Goal: Transaction & Acquisition: Purchase product/service

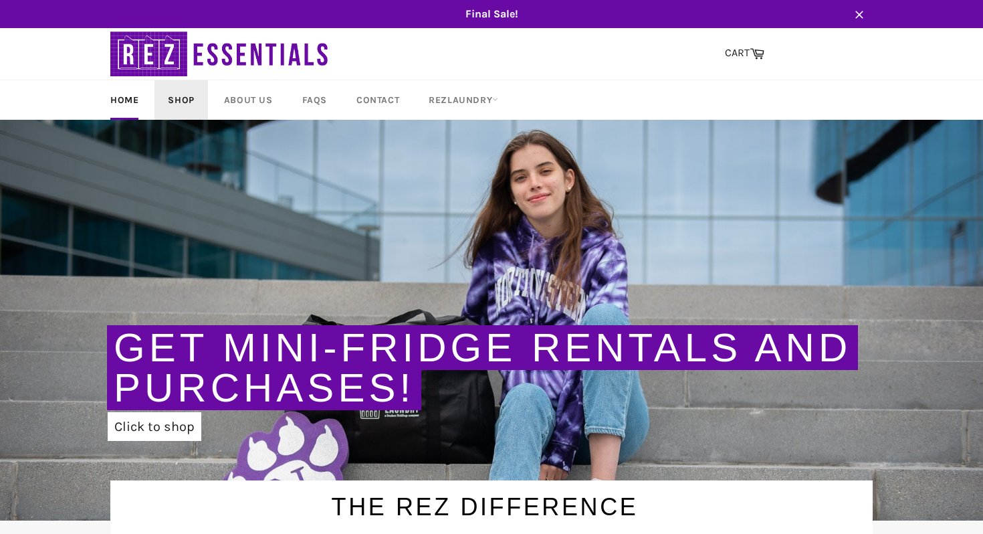
click at [179, 105] on link "Shop" at bounding box center [181, 99] width 53 height 39
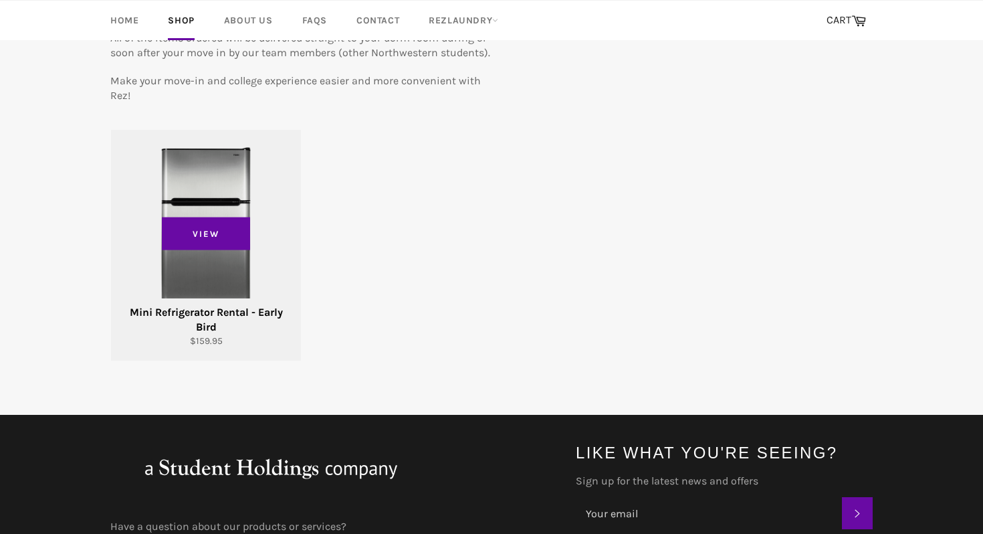
scroll to position [261, 0]
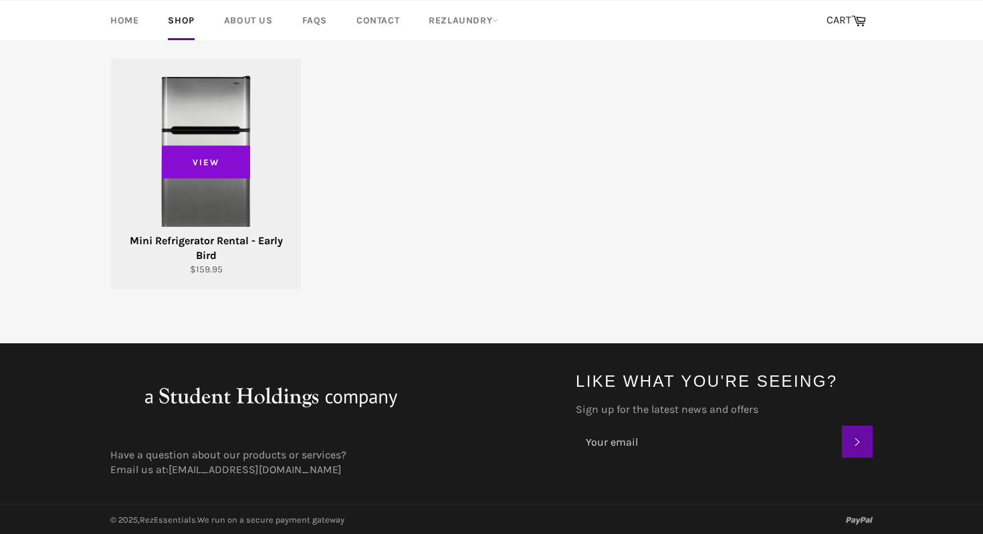
click at [223, 165] on span "View" at bounding box center [206, 161] width 88 height 33
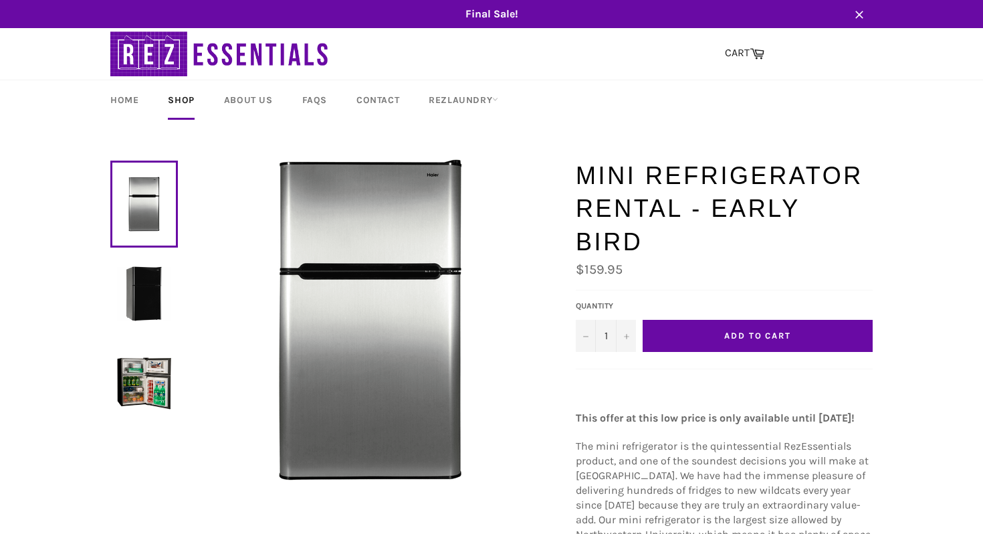
click at [702, 320] on button "Add to Cart" at bounding box center [758, 336] width 230 height 32
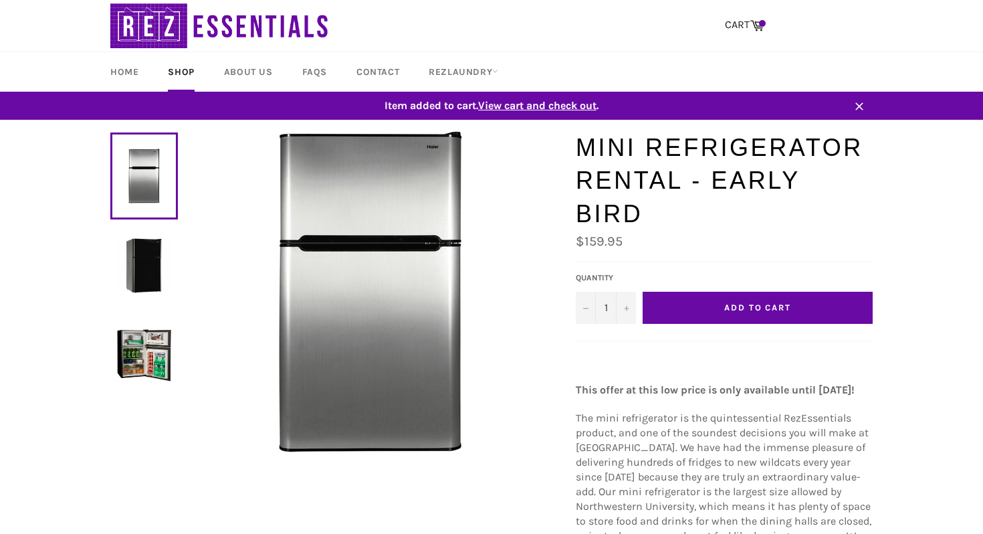
click at [530, 106] on span "View cart and check out" at bounding box center [537, 105] width 118 height 13
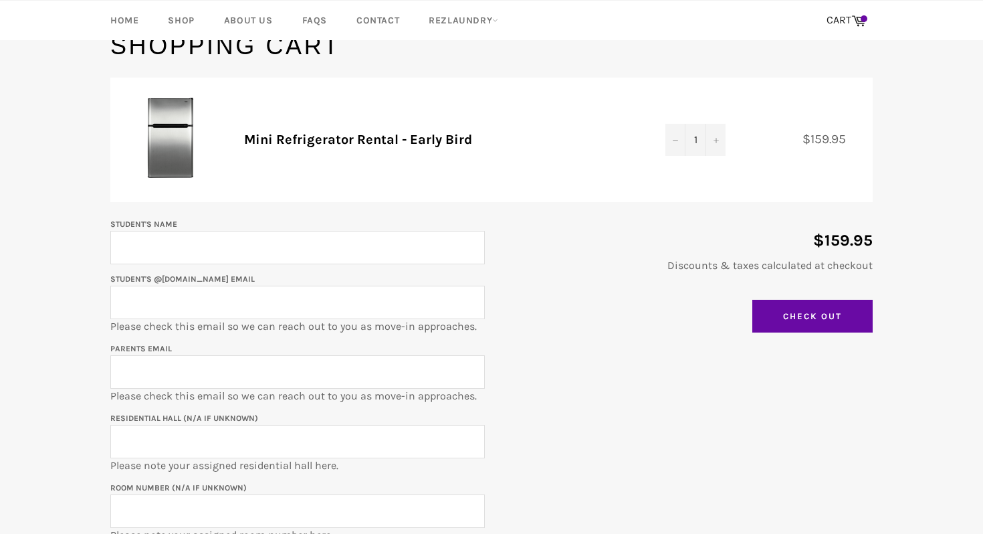
scroll to position [138, 0]
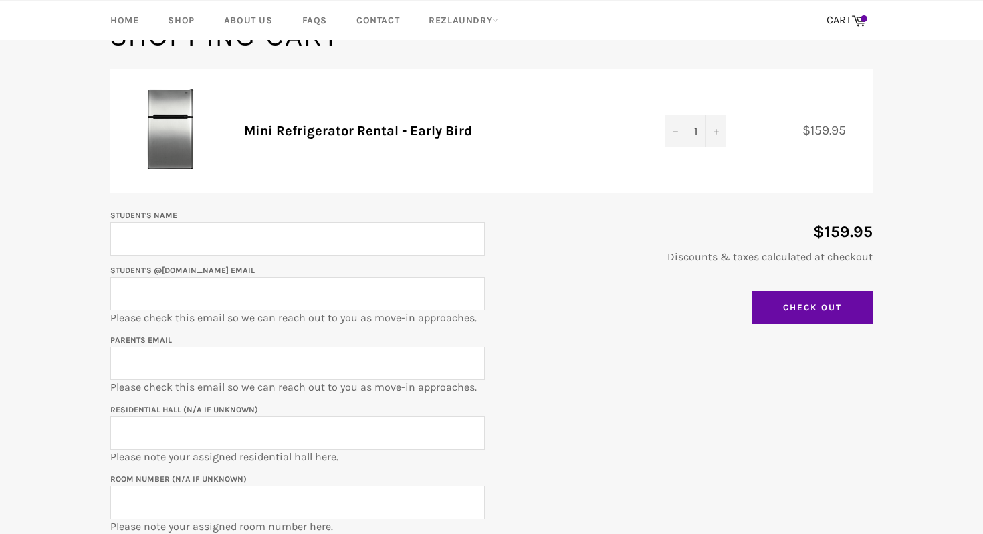
click at [316, 245] on input "Student's Name" at bounding box center [297, 238] width 375 height 33
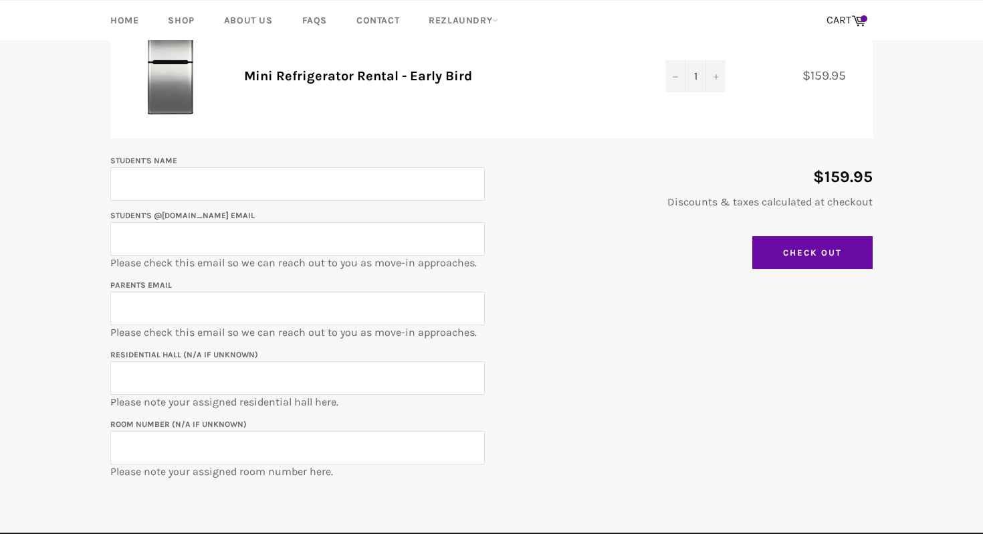
scroll to position [206, 0]
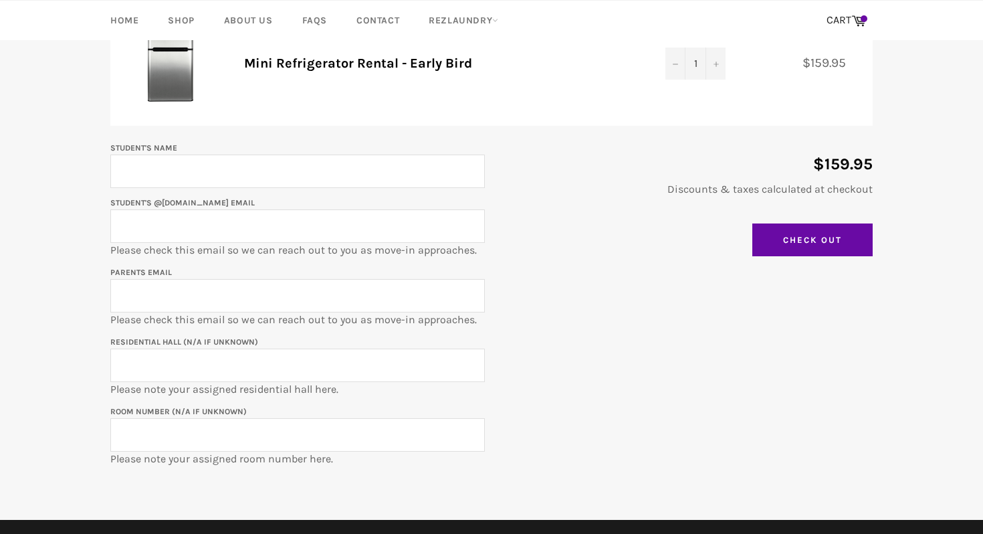
click at [314, 183] on input "Student's Name" at bounding box center [297, 171] width 375 height 33
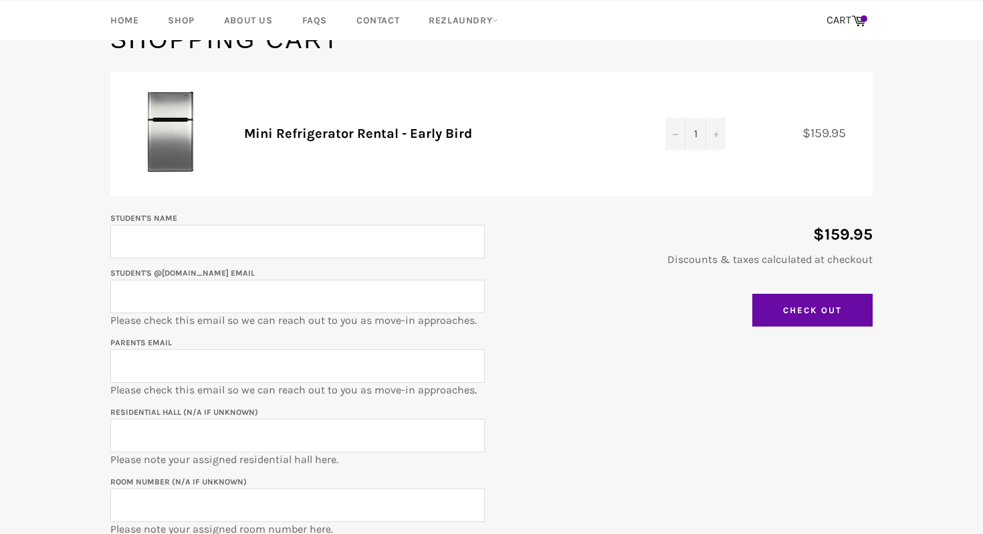
scroll to position [131, 0]
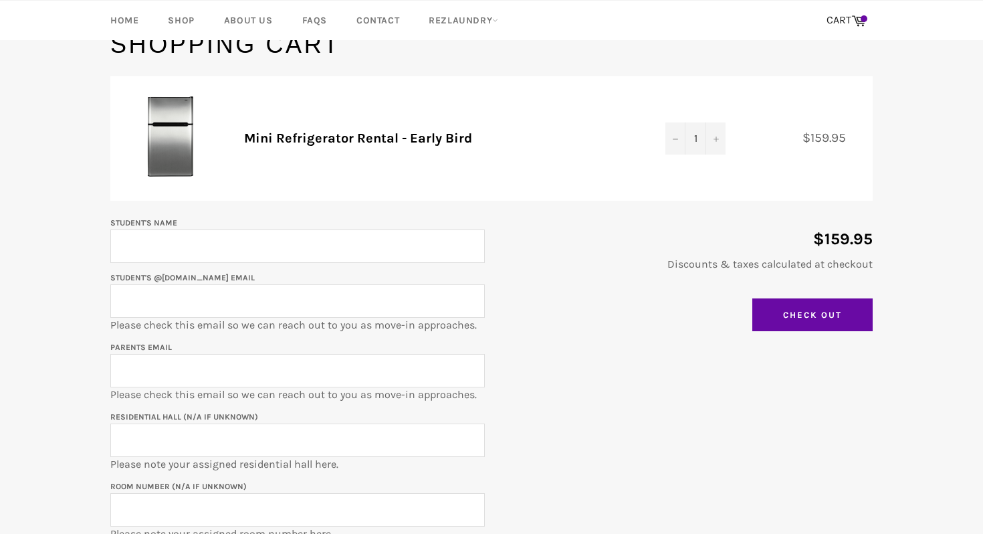
click at [304, 260] on input "Student's Name" at bounding box center [297, 245] width 375 height 33
type input "Sydney Collins"
type input "sydneycollins2028@u.northwestern.edu"
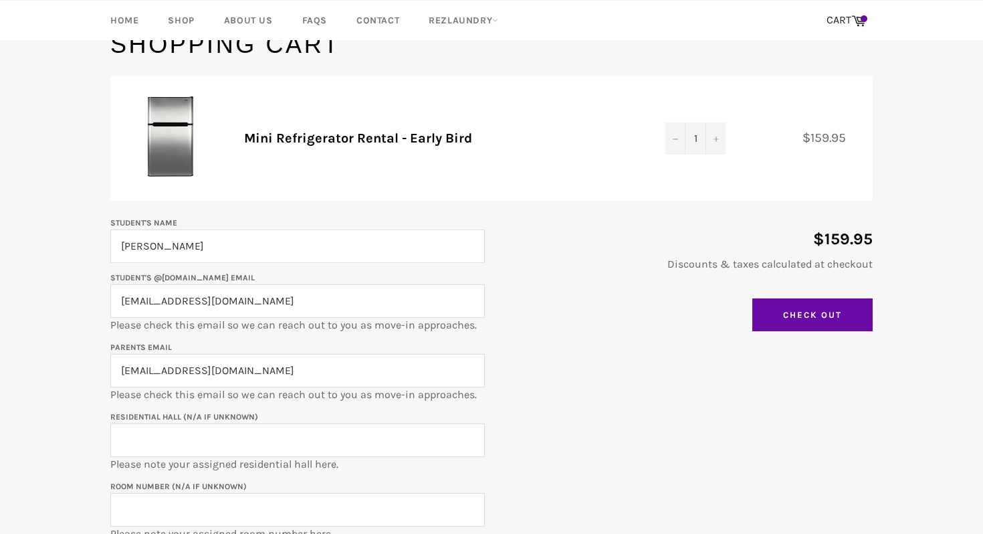
drag, startPoint x: 333, startPoint y: 381, endPoint x: 169, endPoint y: 348, distance: 167.8
click at [169, 348] on p "Parents email sydneycollins2028@u.northwestern.edu Please check this email so w…" at bounding box center [297, 370] width 375 height 63
type input "a"
type input "srcollins88@me.com"
click at [146, 439] on input "Residential Hall (N/A if unknown)" at bounding box center [297, 439] width 375 height 33
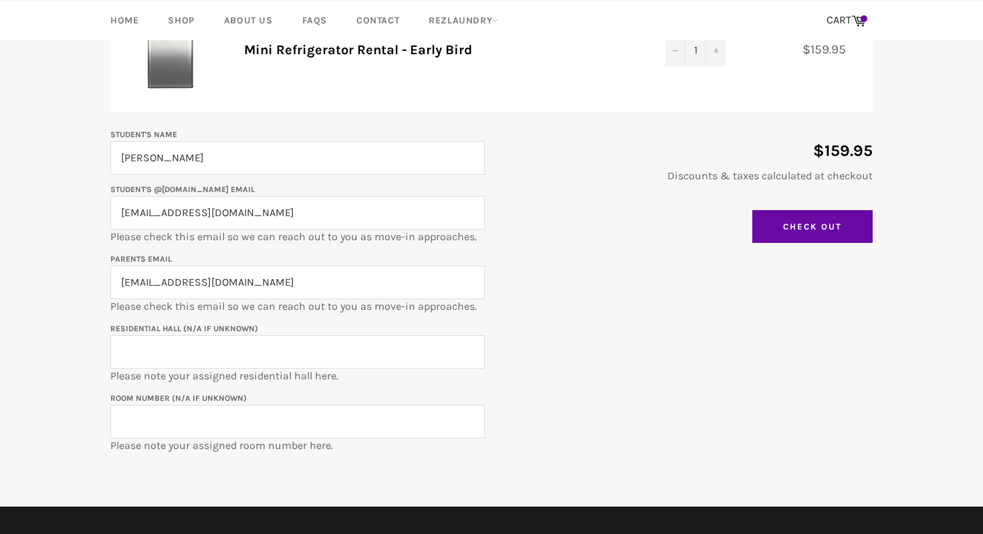
scroll to position [227, 0]
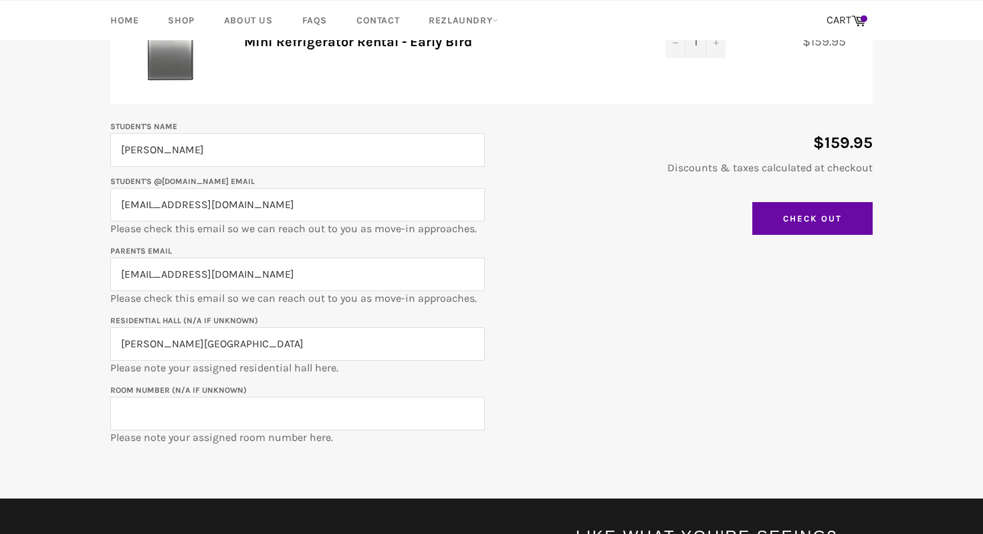
type input "Foster-Walker Complex West"
click at [175, 420] on input "Room Number (N/A if unknown)" at bounding box center [297, 413] width 375 height 33
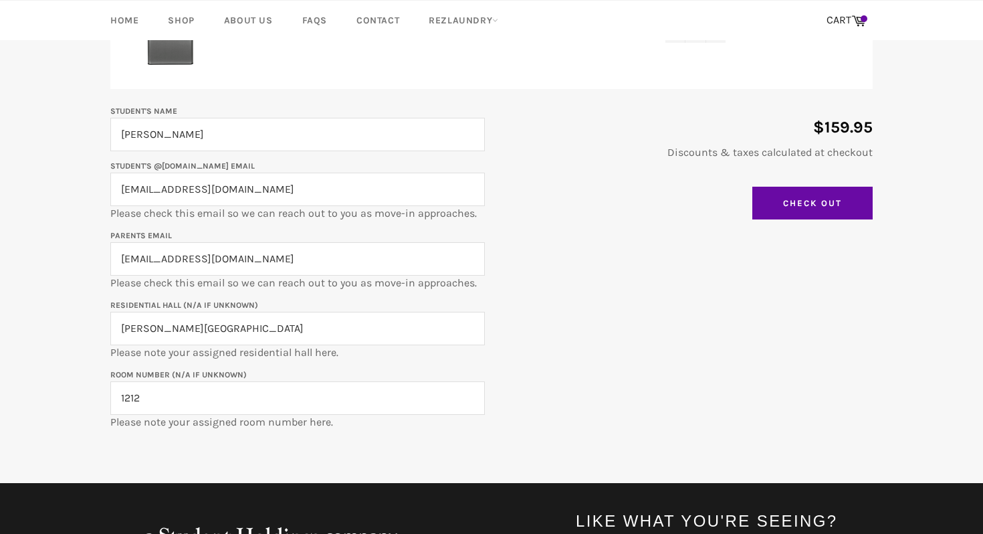
click at [122, 403] on input "1212" at bounding box center [297, 397] width 375 height 33
click at [144, 399] on input "FWW- 1212" at bounding box center [297, 397] width 375 height 33
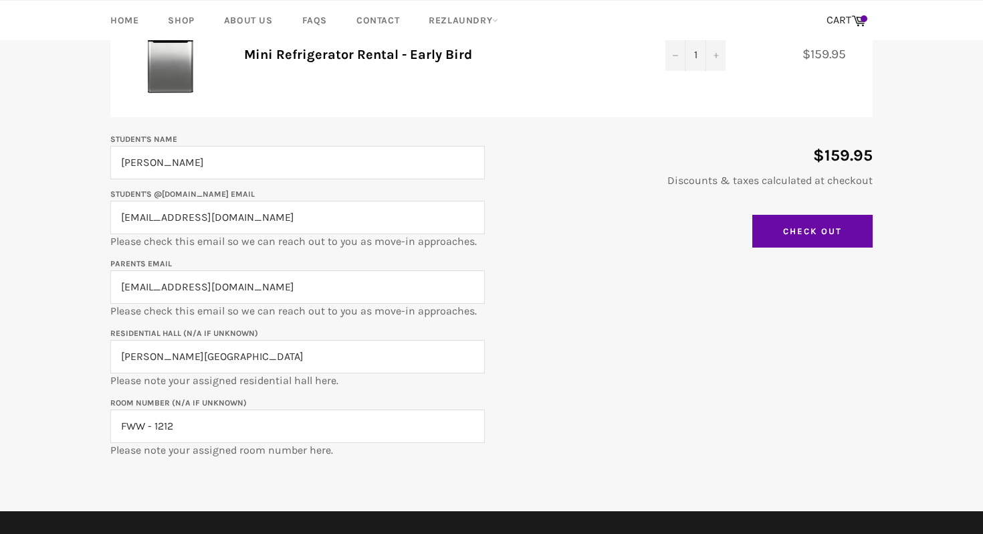
scroll to position [0, 0]
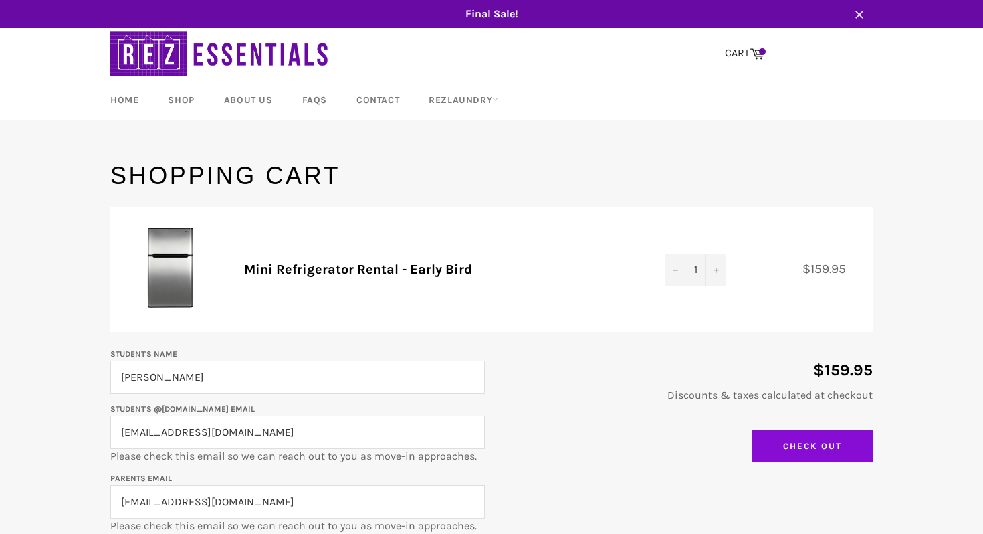
type input "FWW - 1212"
click at [775, 437] on input "Check Out" at bounding box center [812, 445] width 120 height 33
